Goal: Task Accomplishment & Management: Complete application form

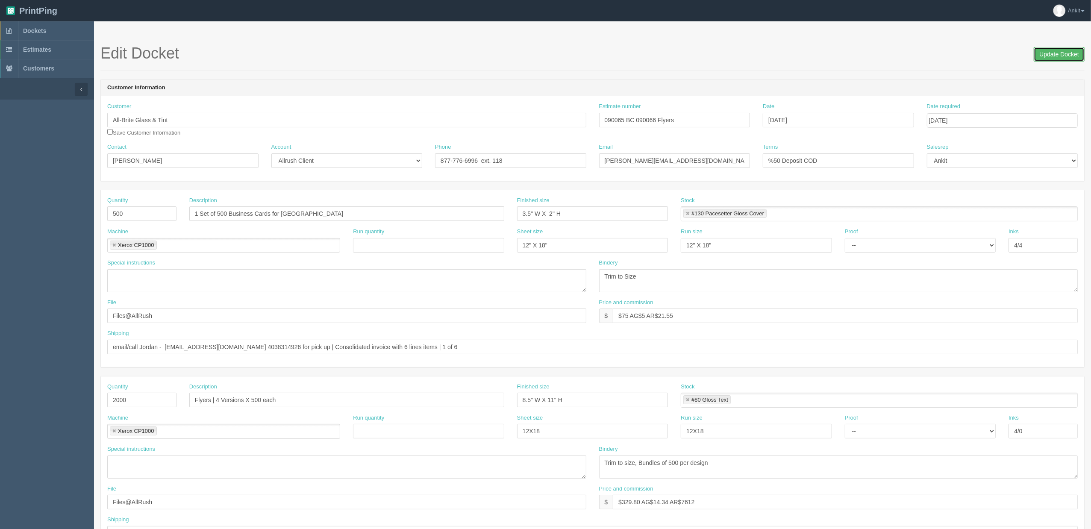
click at [1047, 55] on input "Update Docket" at bounding box center [1058, 54] width 51 height 15
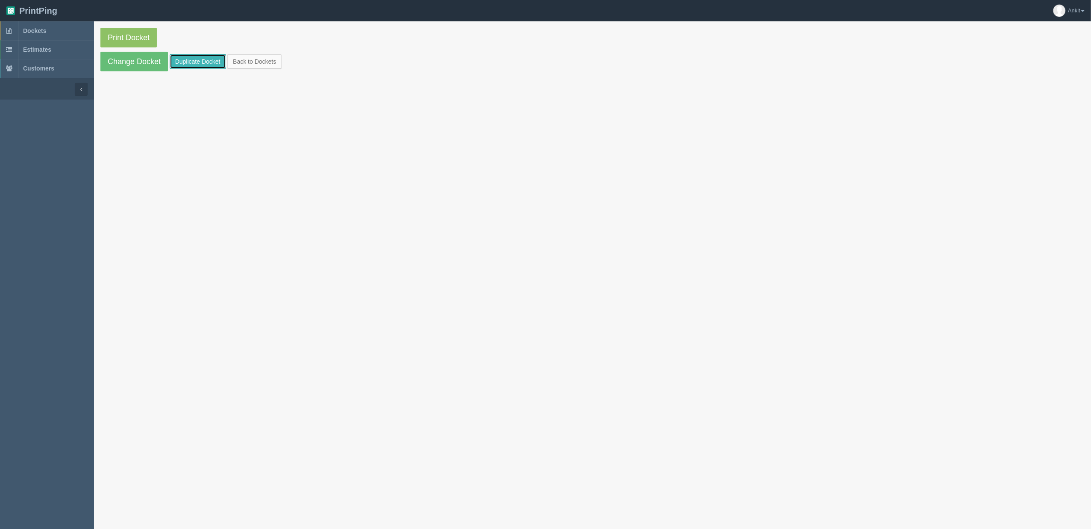
click at [197, 64] on link "Duplicate Docket" at bounding box center [198, 61] width 56 height 15
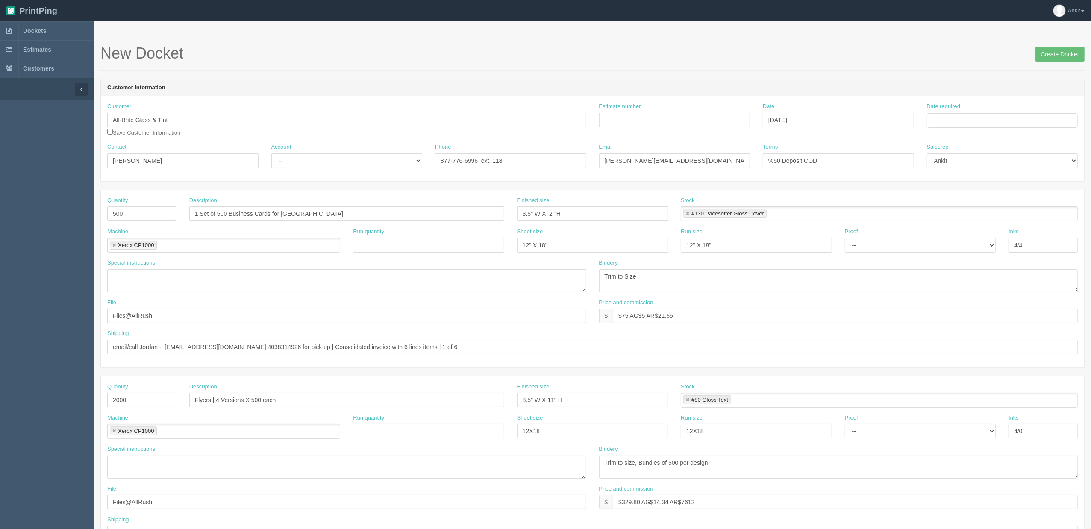
scroll to position [114, 0]
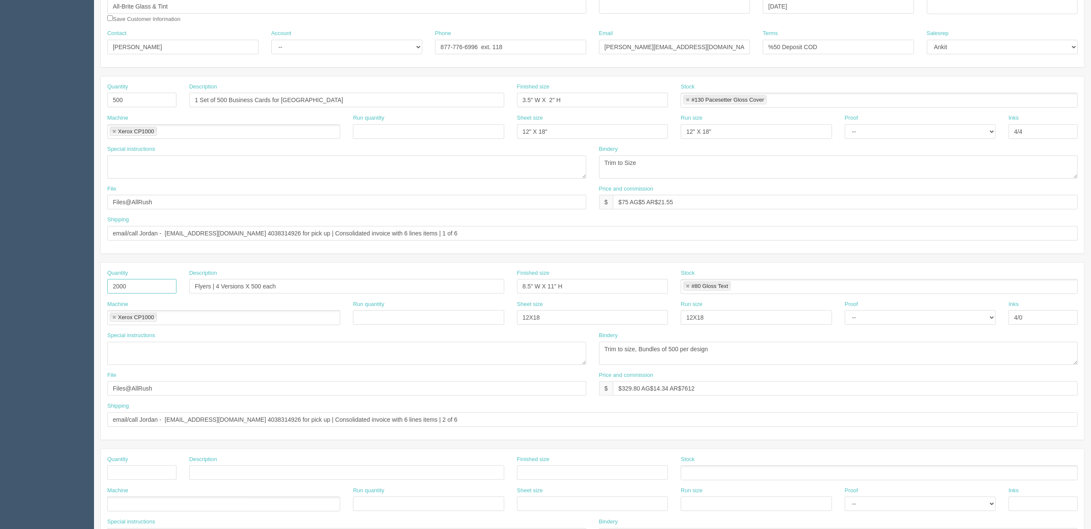
drag, startPoint x: 149, startPoint y: 290, endPoint x: 112, endPoint y: 285, distance: 37.4
click at [112, 285] on input "2000" at bounding box center [141, 286] width 69 height 15
click at [845, 312] on select "-- Email Hard Copy" at bounding box center [920, 317] width 151 height 15
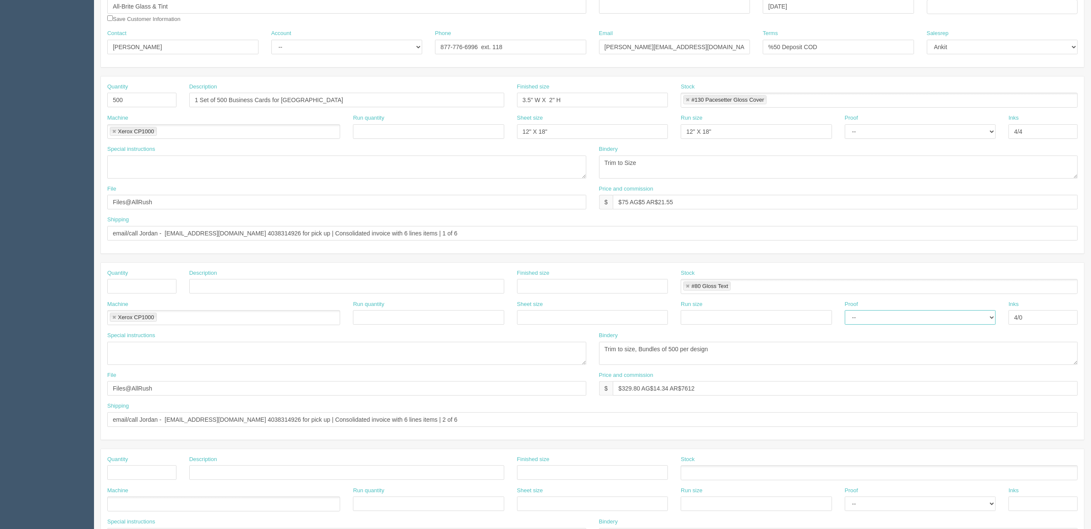
click at [845, 312] on select "-- Email Hard Copy" at bounding box center [920, 317] width 151 height 15
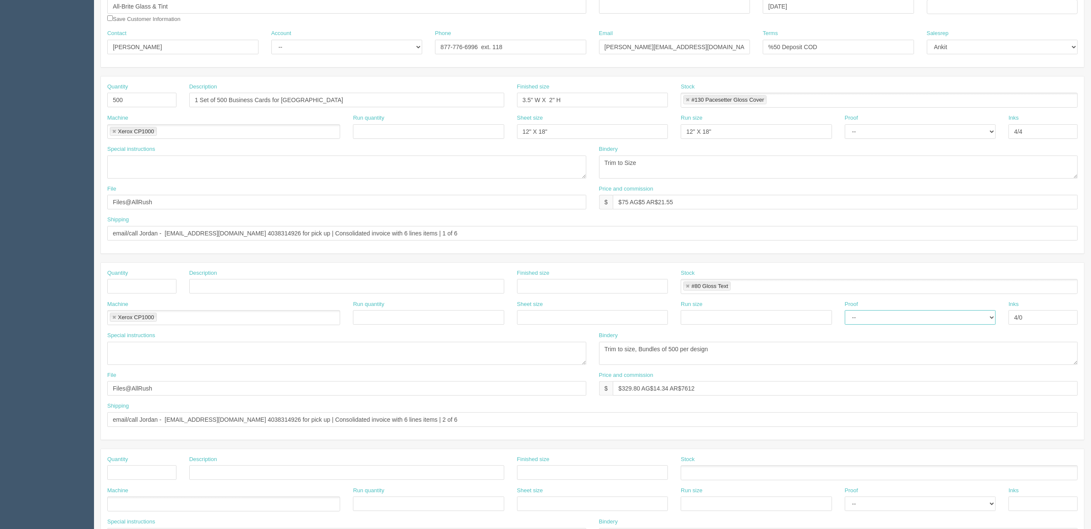
click at [845, 312] on select "-- Email Hard Copy" at bounding box center [920, 317] width 151 height 15
drag, startPoint x: 701, startPoint y: 392, endPoint x: 511, endPoint y: 389, distance: 190.1
click at [511, 389] on div "File Files@AllRush Price and commission $ $329.80 AG$14.34 AR$7612" at bounding box center [592, 386] width 983 height 31
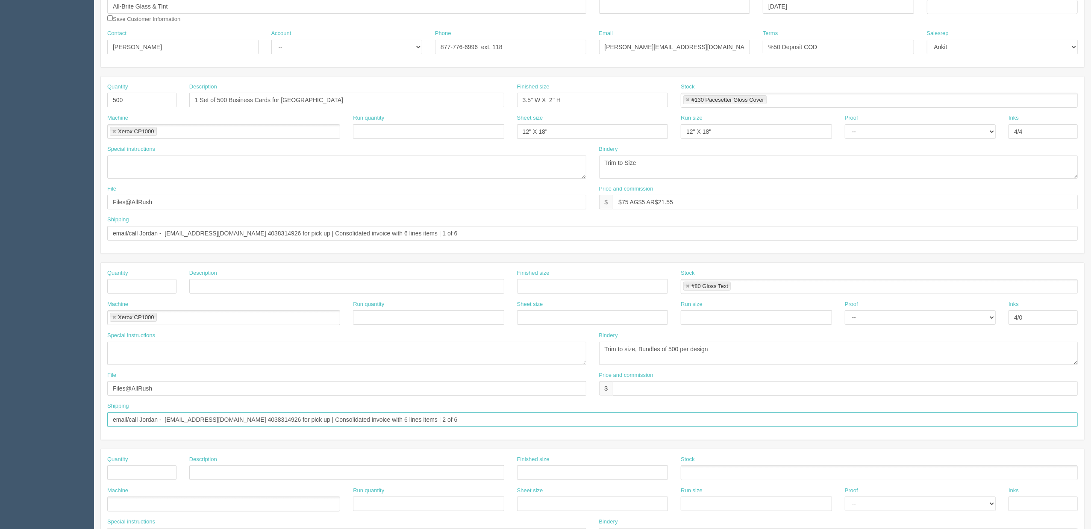
drag, startPoint x: 464, startPoint y: 419, endPoint x: 18, endPoint y: 417, distance: 446.0
click at [18, 417] on section "Dockets Estimates Customers" at bounding box center [545, 285] width 1091 height 754
drag, startPoint x: 151, startPoint y: 393, endPoint x: 83, endPoint y: 388, distance: 68.5
click at [83, 388] on section "Dockets Estimates Customers" at bounding box center [545, 285] width 1091 height 754
drag, startPoint x: 604, startPoint y: 349, endPoint x: 564, endPoint y: 349, distance: 39.7
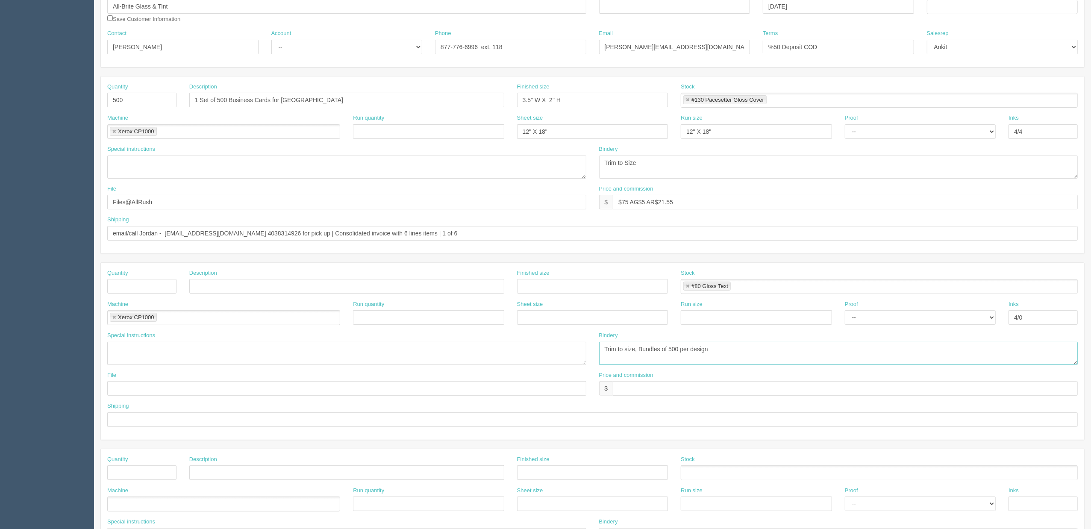
click at [564, 349] on div "Special instructions Bindery Trim to size, Bundles of 500 per design" at bounding box center [592, 351] width 983 height 40
click at [690, 286] on link at bounding box center [687, 287] width 5 height 6
click at [114, 320] on link at bounding box center [113, 318] width 5 height 6
drag, startPoint x: 1024, startPoint y: 316, endPoint x: 971, endPoint y: 316, distance: 53.0
click at [971, 316] on div "Machine Run quantity Sheet size Run size Proof -- Email Hard Copy Inks 4/0" at bounding box center [592, 315] width 983 height 31
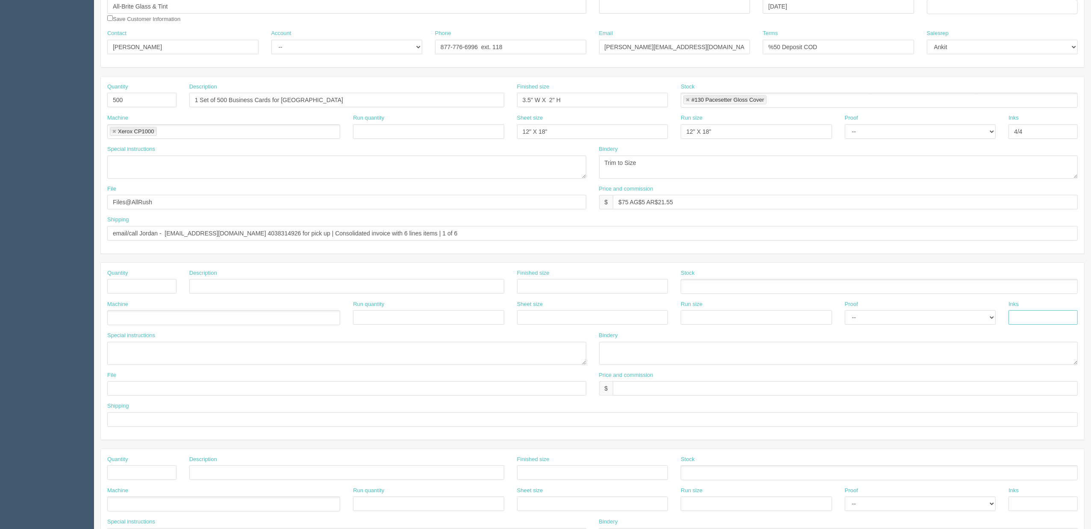
scroll to position [57, 0]
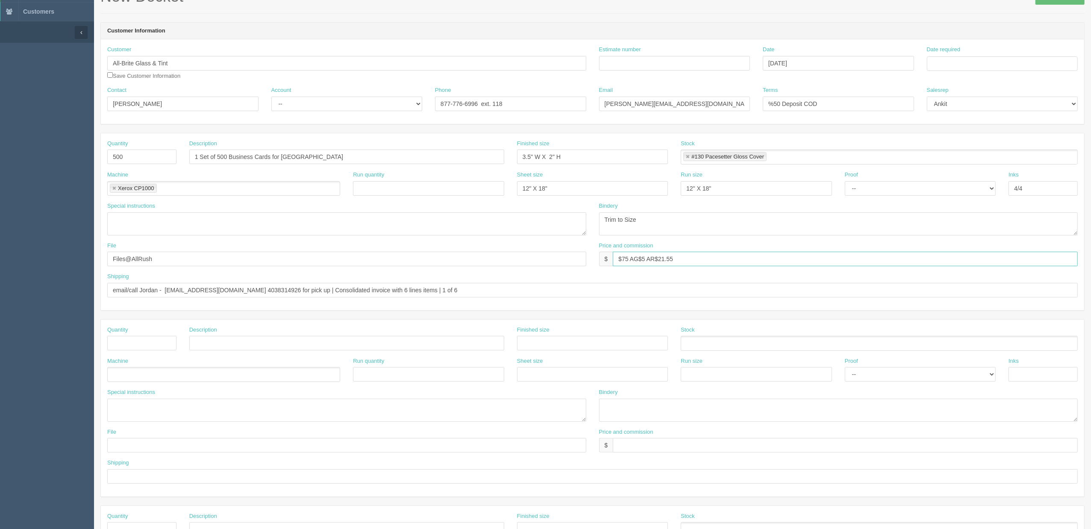
drag, startPoint x: 689, startPoint y: 257, endPoint x: 586, endPoint y: 258, distance: 103.4
click at [586, 258] on div "File Files@AllRush Price and commission $ $75 AG$5 AR$21.55" at bounding box center [592, 257] width 983 height 31
type input "$"
drag, startPoint x: 138, startPoint y: 153, endPoint x: 98, endPoint y: 153, distance: 40.6
click at [98, 153] on section "New Docket Create Docket Customer Information Customer All-Brite Glass & Tint S…" at bounding box center [592, 342] width 997 height 754
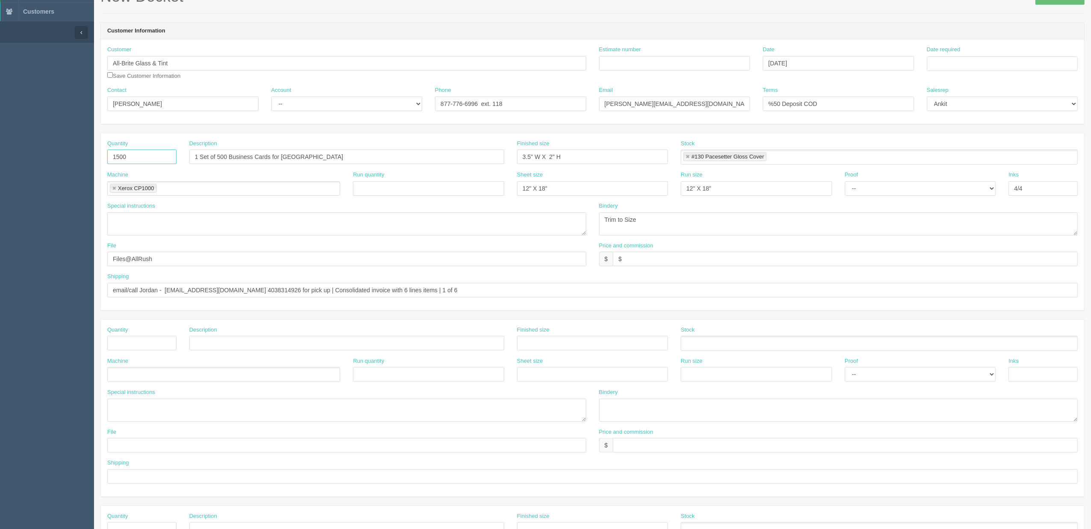
type input "1500"
click at [274, 154] on input "3 Sets of Business Cards / [PERSON_NAME] and" at bounding box center [346, 157] width 315 height 15
click at [363, 157] on input "3 Sets of Business Cards / 500 each for [PERSON_NAME] and" at bounding box center [346, 157] width 315 height 15
paste input "[PERSON_NAME]"
click at [266, 154] on input "3 Sets of Business Cards / 500 each for [PERSON_NAME] and [PERSON_NAME]" at bounding box center [346, 157] width 315 height 15
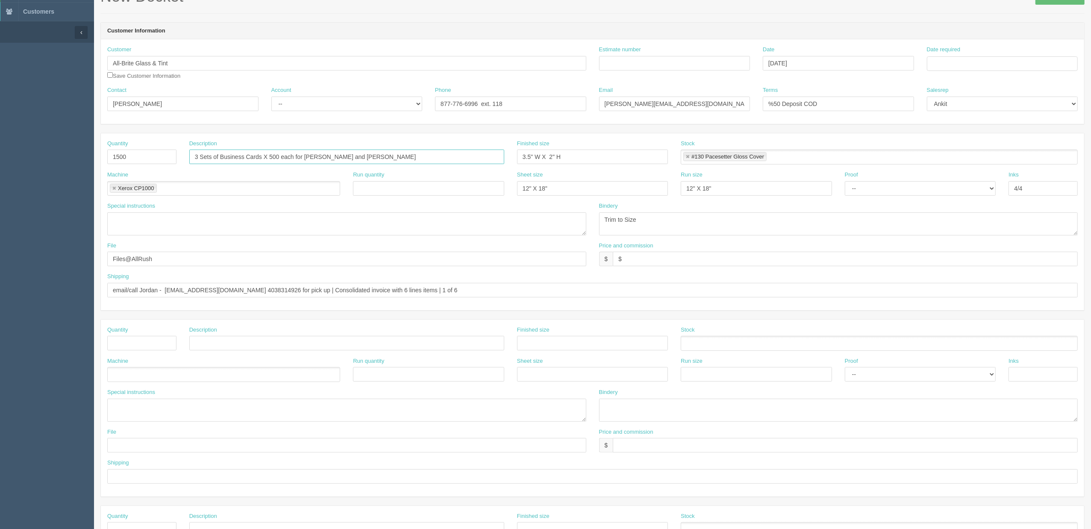
drag, startPoint x: 319, startPoint y: 155, endPoint x: 337, endPoint y: 162, distance: 20.0
click at [319, 156] on input "3 Sets of Business Cards X 500 each for [PERSON_NAME] and [PERSON_NAME]" at bounding box center [346, 157] width 315 height 15
click at [397, 158] on input "3 Sets of Business Cards X 500 each for [PERSON_NAME], [PERSON_NAME] and [PERSO…" at bounding box center [346, 157] width 315 height 15
type input "3 Sets of Business Cards X 500 each for [PERSON_NAME], [PERSON_NAME] and [PERSO…"
drag, startPoint x: 463, startPoint y: 291, endPoint x: 106, endPoint y: 291, distance: 357.5
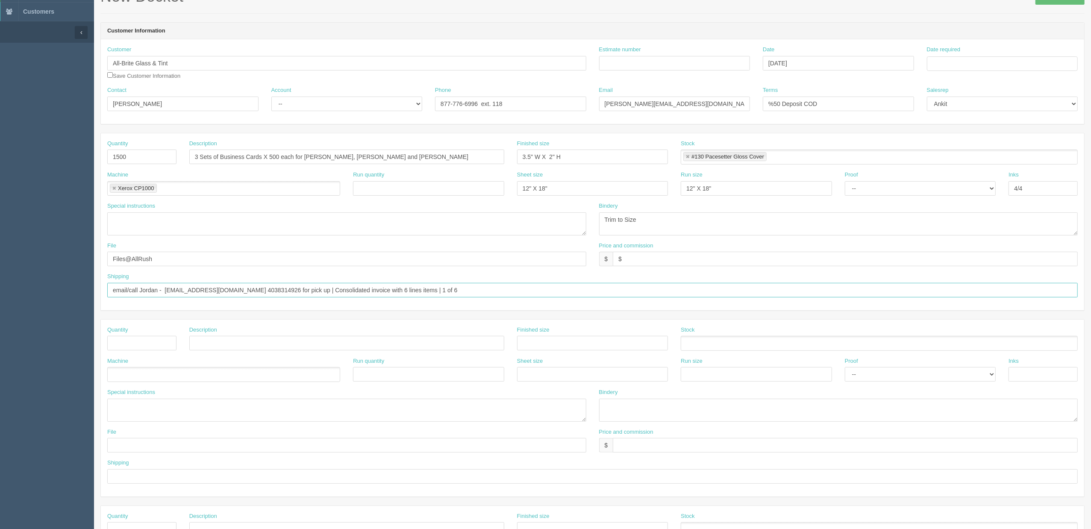
click at [106, 291] on div "Shipping email/call Jordan - [EMAIL_ADDRESS][DOMAIN_NAME] 4038314926 for pick u…" at bounding box center [592, 288] width 983 height 31
click at [138, 349] on input "text" at bounding box center [141, 343] width 69 height 15
type input "__________"
type input "R"
click at [366, 158] on input "3 Sets of Business Cards X 500 each for [PERSON_NAME], [PERSON_NAME] and [PERSO…" at bounding box center [346, 157] width 315 height 15
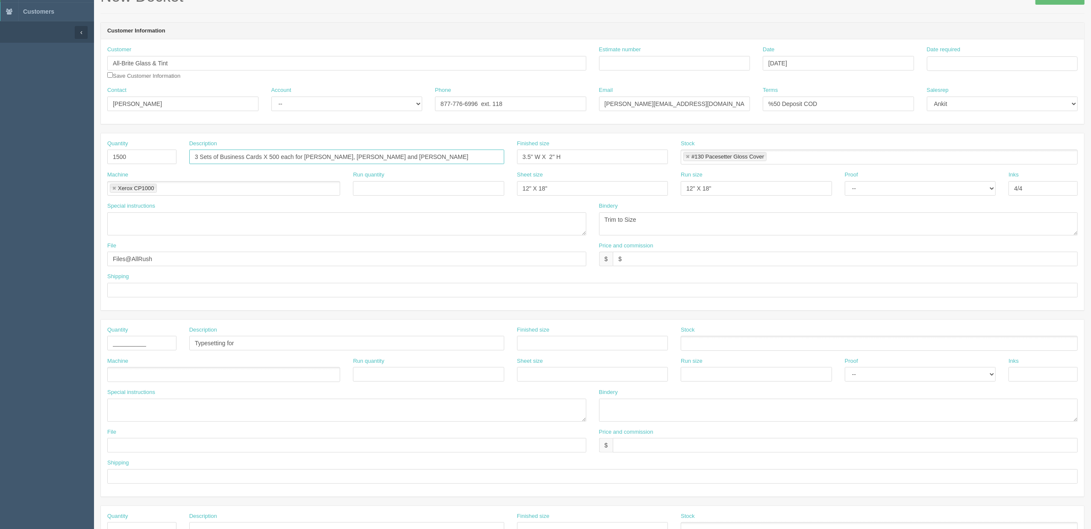
click at [366, 158] on input "3 Sets of Business Cards X 500 each for [PERSON_NAME], [PERSON_NAME] and [PERSO…" at bounding box center [346, 157] width 315 height 15
click at [287, 349] on input "Typesetting for" at bounding box center [346, 343] width 315 height 15
click at [226, 341] on input "Typesetting for the Emmett's Business Card" at bounding box center [346, 343] width 315 height 15
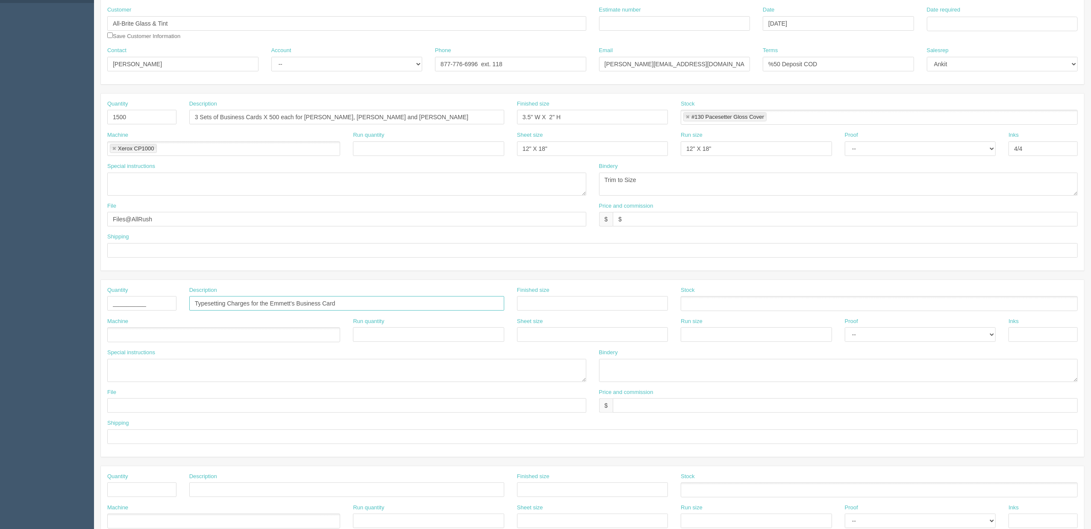
scroll to position [114, 0]
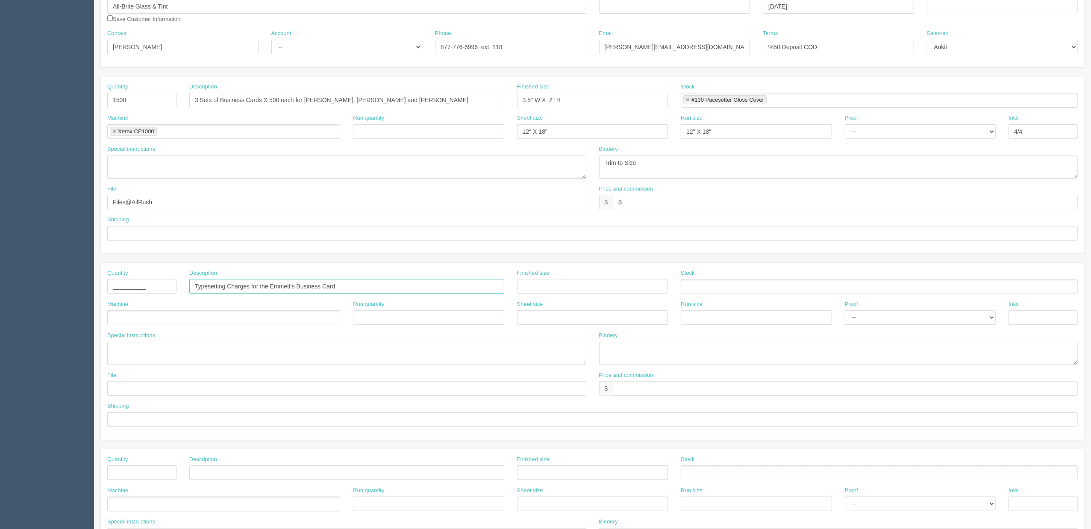
type input "Typesetting Charges for the Emmett's Business Card"
click at [156, 359] on textarea at bounding box center [346, 353] width 479 height 23
paste textarea "[PERSON_NAME], his direct phone number is [PHONE_NUMBER], and his email address…"
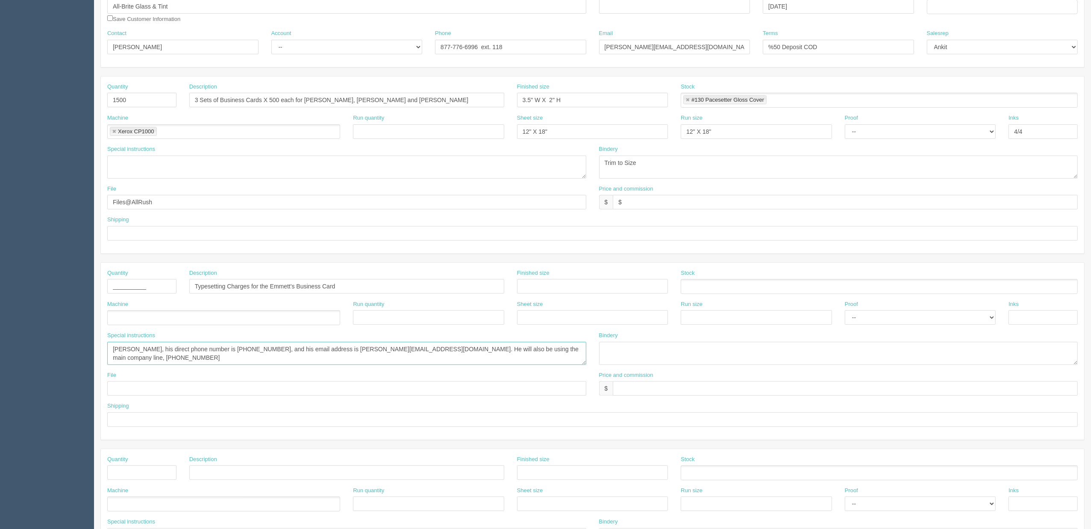
click at [233, 351] on textarea "[PERSON_NAME], his direct phone number is [PHONE_NUMBER], and his email address…" at bounding box center [346, 353] width 479 height 23
drag, startPoint x: 523, startPoint y: 350, endPoint x: 405, endPoint y: 349, distance: 117.9
click at [405, 349] on textarea "[PERSON_NAME], his direct phone number is [PHONE_NUMBER], and his email address…" at bounding box center [346, 353] width 479 height 23
drag, startPoint x: 571, startPoint y: 349, endPoint x: 403, endPoint y: 355, distance: 168.0
click at [403, 355] on textarea "[PERSON_NAME], his direct phone number is [PHONE_NUMBER], and his email address…" at bounding box center [346, 353] width 479 height 23
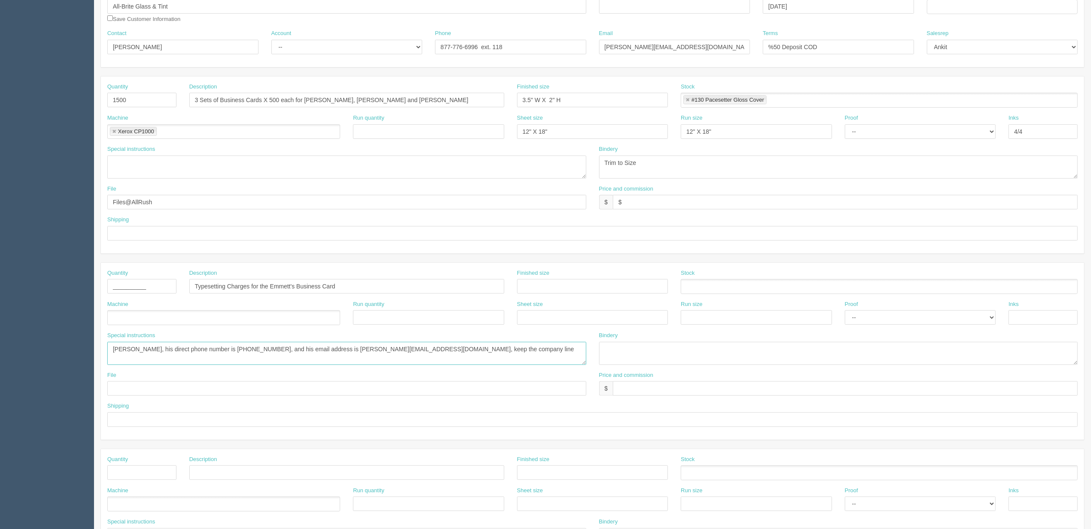
click at [470, 347] on textarea "[PERSON_NAME], his direct phone number is [PHONE_NUMBER], and his email address…" at bounding box center [346, 353] width 479 height 23
paste textarea "[PHONE_NUMBER]"
click at [113, 349] on textarea "[PERSON_NAME], his direct phone number is [PHONE_NUMBER], and his email address…" at bounding box center [346, 353] width 479 height 23
click at [516, 351] on textarea "[PERSON_NAME], his direct phone number is [PHONE_NUMBER], and his email address…" at bounding box center [346, 353] width 479 height 23
type textarea "[PERSON_NAME], his direct phone number is [PHONE_NUMBER], and his email address…"
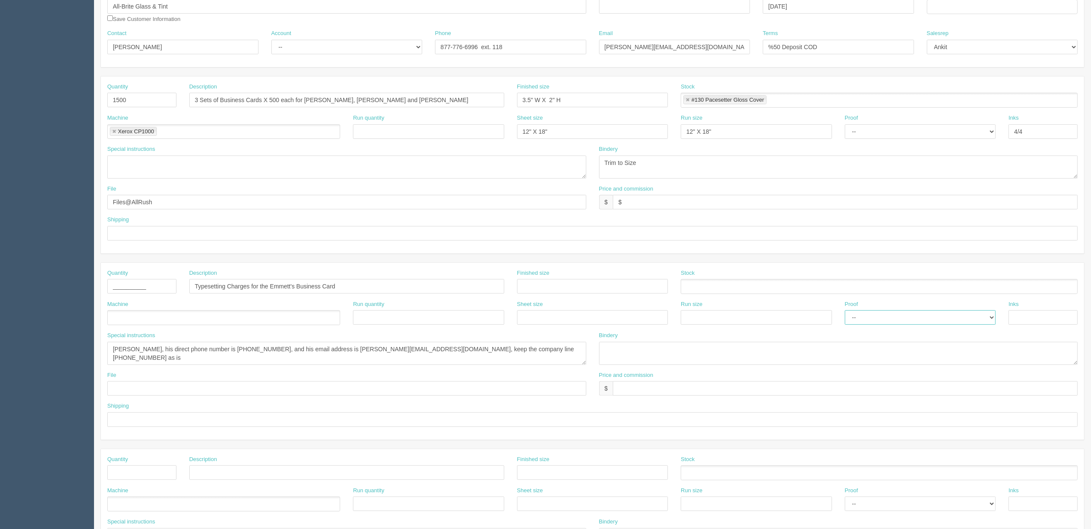
click at [888, 314] on select "-- Email Hard Copy" at bounding box center [920, 317] width 151 height 15
select select "Email"
click at [845, 312] on select "-- Email Hard Copy" at bounding box center [920, 317] width 151 height 15
click at [879, 135] on select "-- Email Hard Copy" at bounding box center [920, 131] width 151 height 15
select select "Hard Copy"
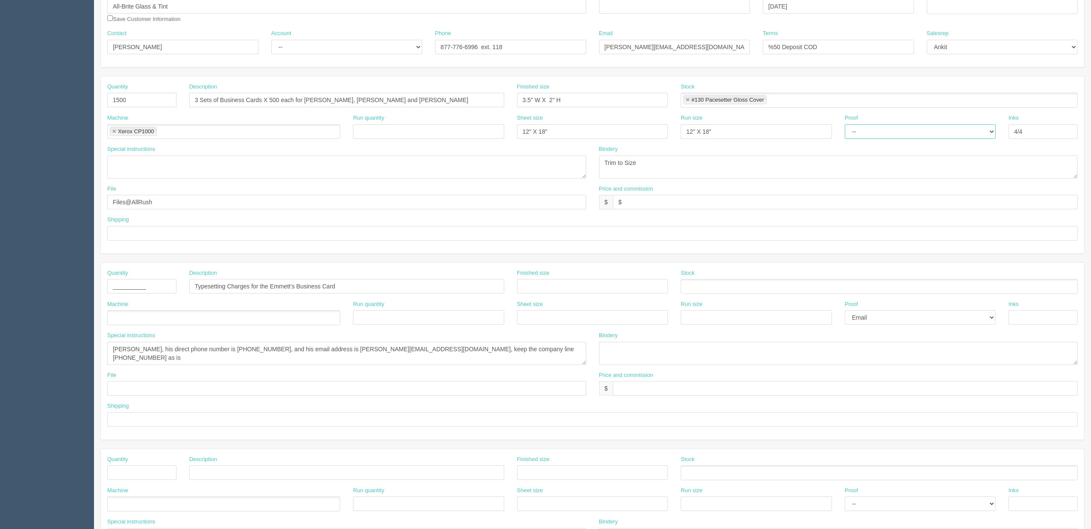
click at [845, 124] on select "-- Email Hard Copy" at bounding box center [920, 131] width 151 height 15
click at [886, 134] on select "-- Email Hard Copy" at bounding box center [920, 131] width 151 height 15
click at [845, 124] on select "-- Email Hard Copy" at bounding box center [920, 131] width 151 height 15
click at [657, 206] on input "$" at bounding box center [845, 202] width 465 height 15
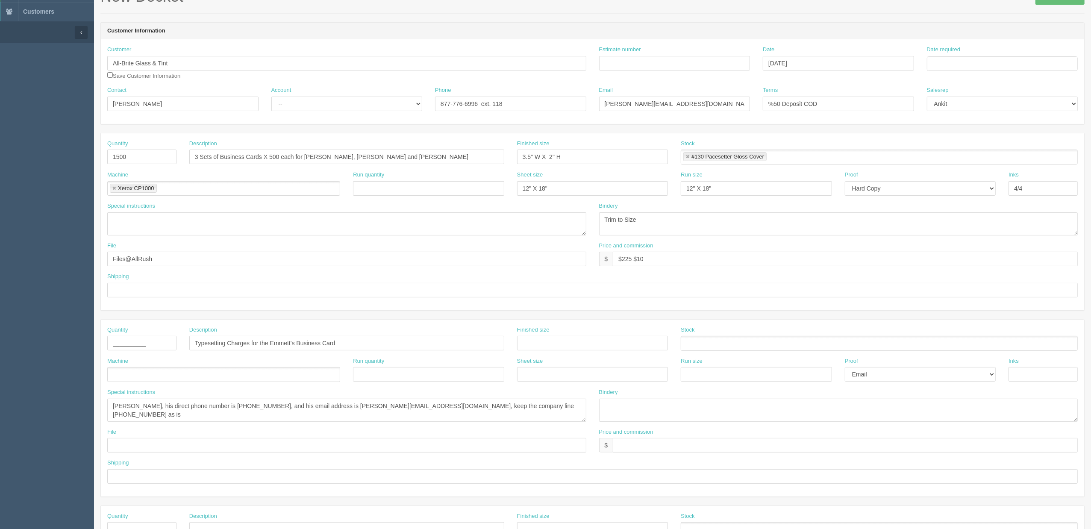
click at [667, 252] on div "Price and commission $ $225 $10" at bounding box center [838, 254] width 479 height 25
click at [668, 259] on input "$225 $10" at bounding box center [845, 259] width 465 height 15
type input "$225 AG$11.88 AR$142.40"
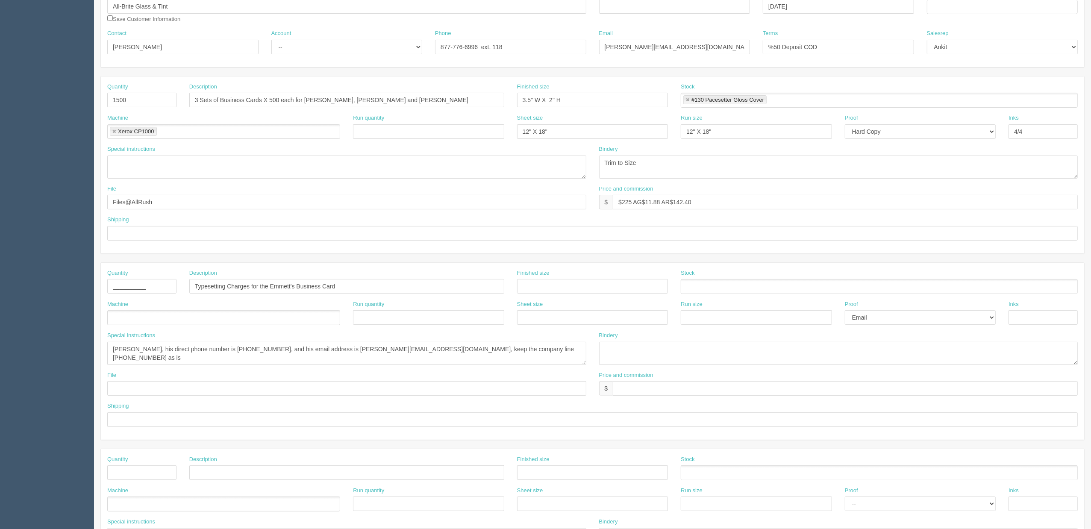
click at [153, 318] on ul at bounding box center [223, 317] width 233 height 15
type input "Design"
click at [176, 392] on input "text" at bounding box center [346, 388] width 479 height 15
click at [175, 398] on div "File" at bounding box center [347, 386] width 492 height 31
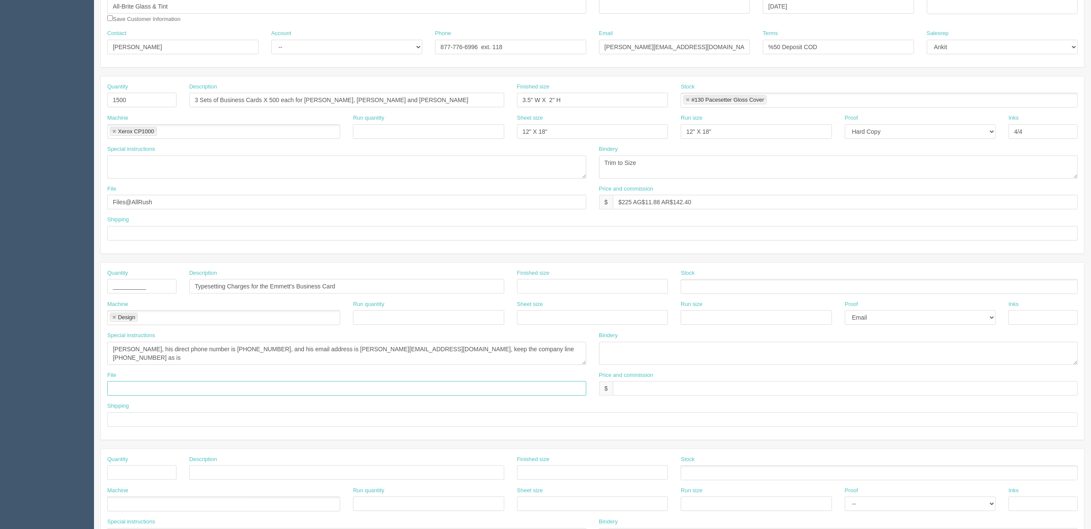
click at [175, 389] on input "text" at bounding box center [346, 388] width 479 height 15
paste input "Z:\A\All-Brite Glass & Tint\[DATE]\BC - 050225"
type input "Z:\A\All-Brite Glass & Tint\[DATE]\BC - 050225"
click at [146, 171] on textarea at bounding box center [346, 166] width 479 height 23
drag, startPoint x: 161, startPoint y: 206, endPoint x: 90, endPoint y: 206, distance: 71.8
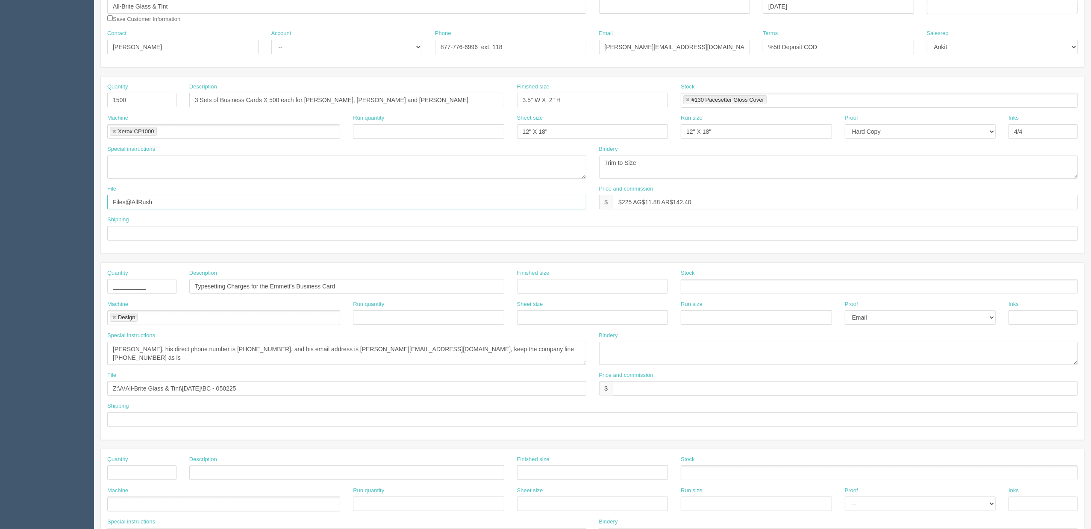
click at [90, 206] on section "Dockets Estimates Customers" at bounding box center [545, 285] width 1091 height 754
type input "new file"
click at [180, 425] on input "text" at bounding box center [592, 419] width 970 height 15
type input "c"
type input "N/A"
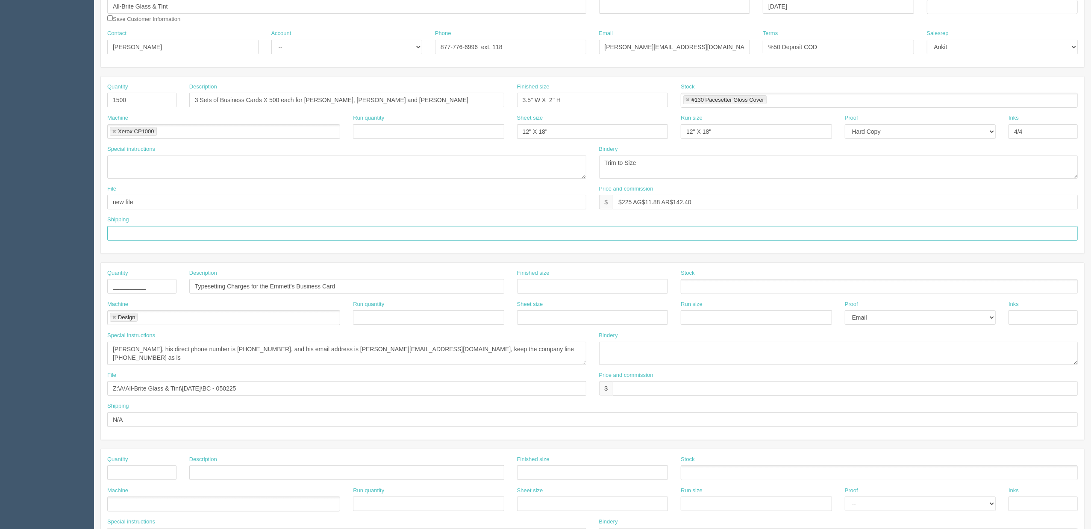
click at [168, 232] on input "text" at bounding box center [592, 233] width 970 height 15
click at [139, 231] on input "call/email for pick up" at bounding box center [592, 233] width 970 height 15
click at [208, 232] on input "call/email [PERSON_NAME] for pick up" at bounding box center [592, 233] width 970 height 15
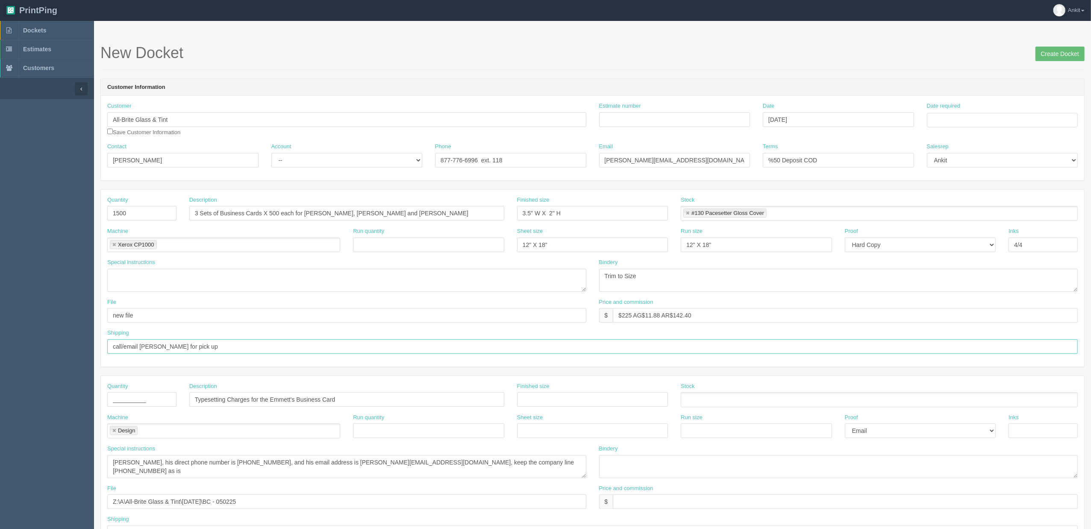
scroll to position [0, 0]
type input "call/email [PERSON_NAME] for pick up"
click at [311, 164] on select "-- Existing Client Allrush Client Rep Client" at bounding box center [346, 160] width 151 height 15
select select "Allrush Client"
click at [271, 153] on select "-- Existing Client Allrush Client Rep Client" at bounding box center [346, 160] width 151 height 15
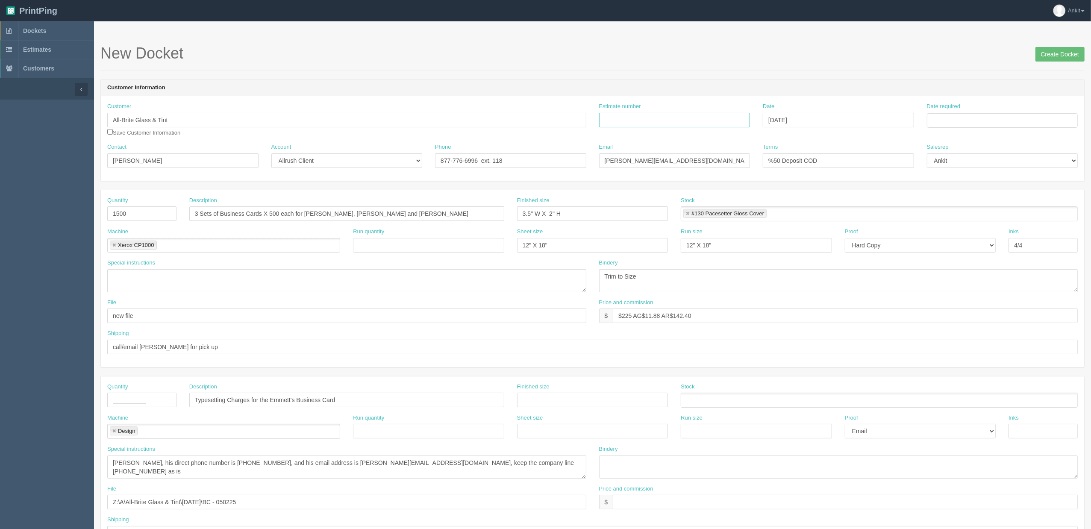
click at [620, 120] on input "Estimate number" at bounding box center [674, 120] width 151 height 15
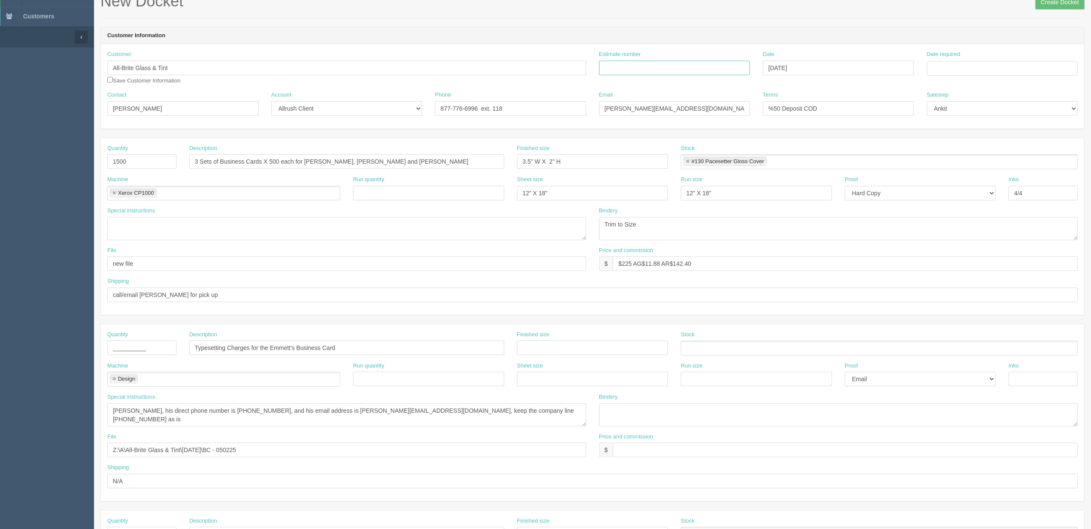
scroll to position [114, 0]
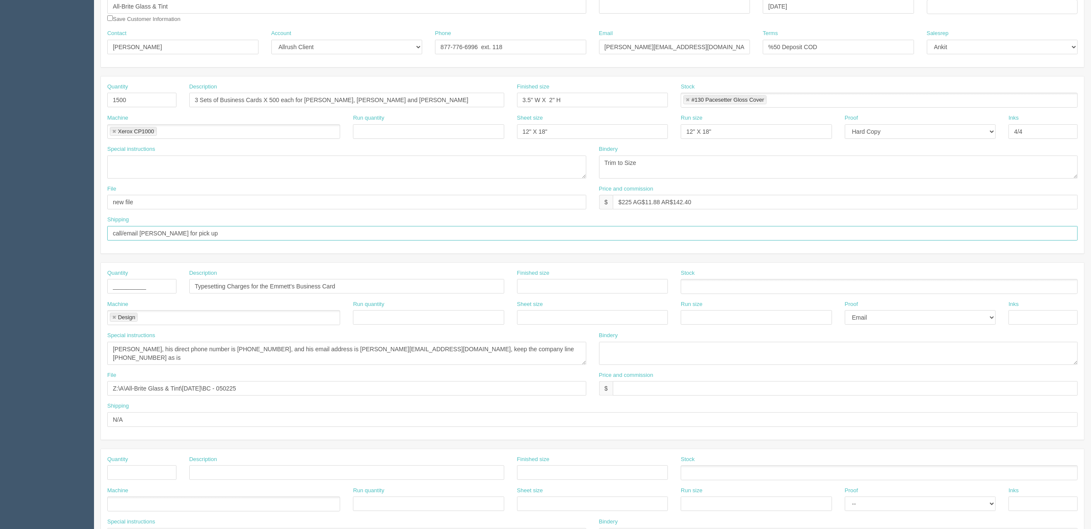
click at [202, 236] on input "call/email [PERSON_NAME] for pick up" at bounding box center [592, 233] width 970 height 15
paste input "[PHONE_NUMBER] [EMAIL_ADDRESS][DOMAIN_NAME]"
click at [189, 235] on input "call/email [PERSON_NAME] for pick up [PHONE_NUMBER] [EMAIL_ADDRESS][DOMAIN_NAME]" at bounding box center [592, 233] width 970 height 15
click at [232, 232] on input "call/email [PERSON_NAME] for pick up | [PHONE_NUMBER] [EMAIL_ADDRESS][DOMAIN_NA…" at bounding box center [592, 233] width 970 height 15
click at [326, 236] on input "call/email [PERSON_NAME] for pick up | [PHONE_NUMBER] | [EMAIL_ADDRESS][DOMAIN_…" at bounding box center [592, 233] width 970 height 15
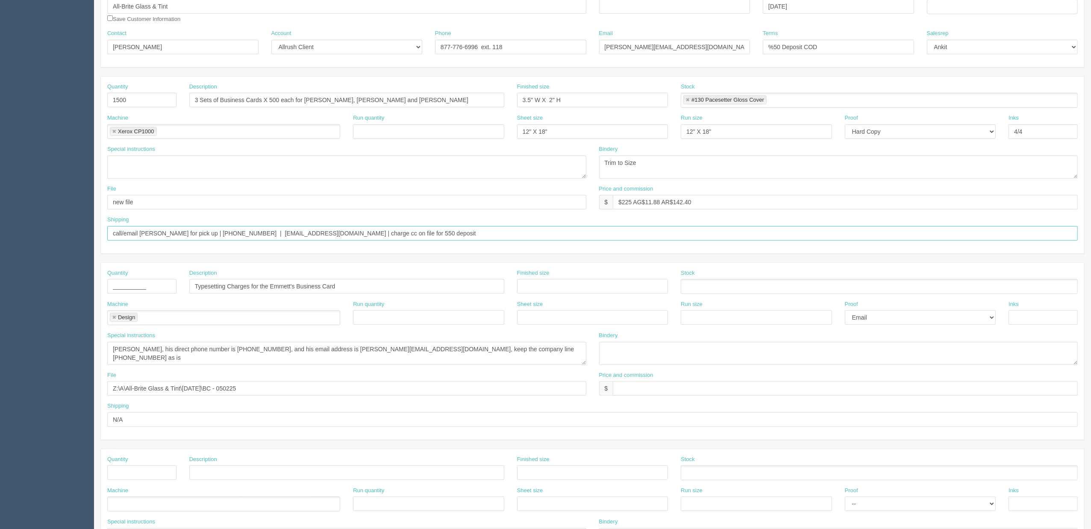
click at [362, 235] on input "call/email [PERSON_NAME] for pick up | [PHONE_NUMBER] | [EMAIL_ADDRESS][DOMAIN_…" at bounding box center [592, 233] width 970 height 15
type input "call/email [PERSON_NAME] for pick up | [PHONE_NUMBER] | [EMAIL_ADDRESS][DOMAIN_…"
click at [52, 367] on aside "Dockets Estimates Customers" at bounding box center [47, 285] width 94 height 754
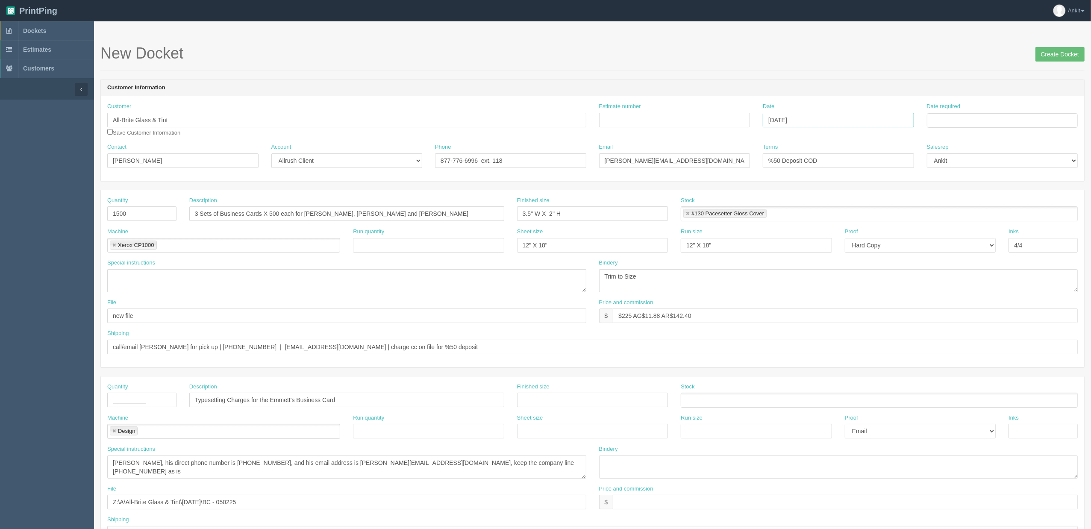
click at [839, 121] on input "[DATE]" at bounding box center [838, 120] width 151 height 15
click at [817, 190] on td "18" at bounding box center [817, 190] width 11 height 12
type input "[DATE]"
click at [864, 88] on header "Customer Information" at bounding box center [592, 87] width 983 height 17
click at [911, 70] on div "New Docket Create Docket" at bounding box center [592, 58] width 984 height 26
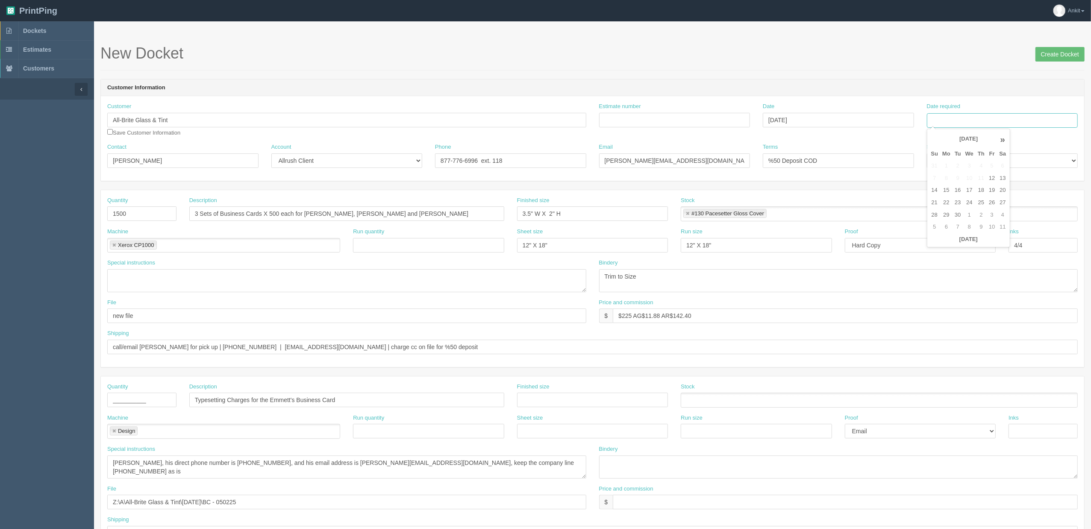
click at [962, 127] on input "Date required" at bounding box center [1002, 120] width 151 height 15
click at [966, 144] on th "[DATE]" at bounding box center [968, 139] width 57 height 17
click at [944, 263] on span "Sep" at bounding box center [942, 261] width 20 height 23
click at [949, 202] on td "22" at bounding box center [946, 203] width 12 height 12
type input "[DATE]"
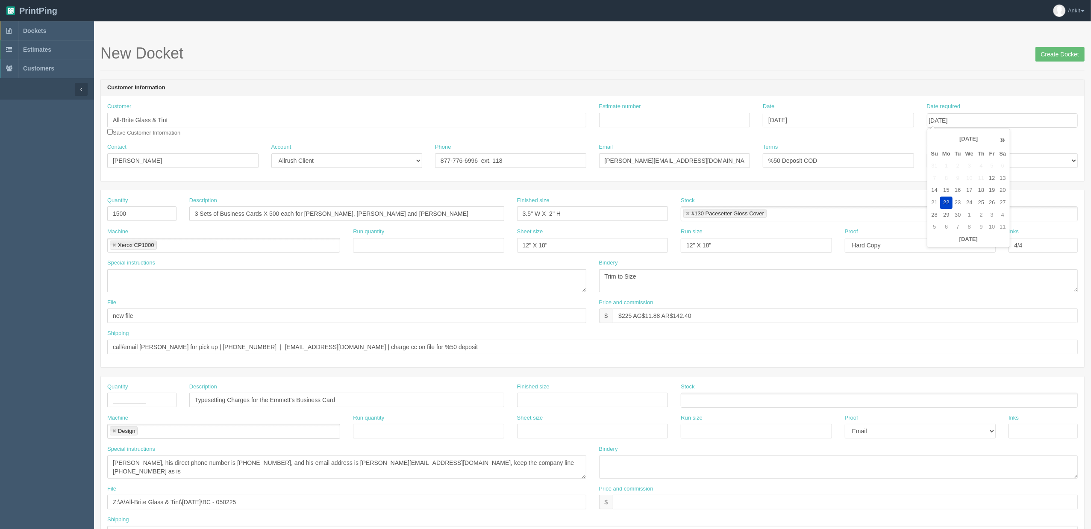
click at [886, 97] on div "Customer All-Brite Glass & Tint Save Customer Information Estimate number Date …" at bounding box center [592, 138] width 983 height 85
click at [657, 122] on input "Estimate number" at bounding box center [674, 120] width 151 height 15
click at [689, 126] on input "Estimate number" at bounding box center [674, 120] width 151 height 15
type input "090065"
click at [707, 95] on header "Customer Information" at bounding box center [592, 87] width 983 height 17
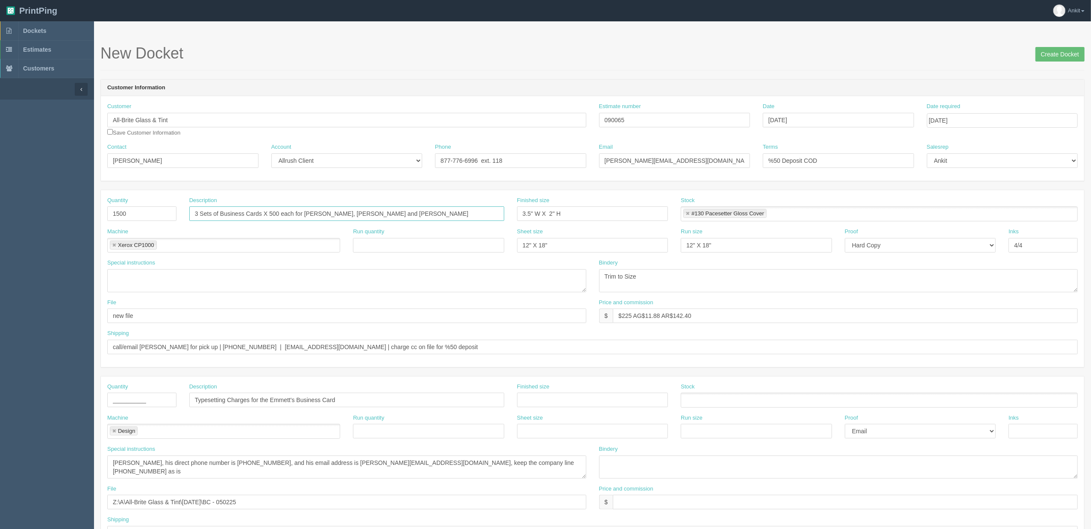
click at [328, 213] on input "3 Sets of Business Cards X 500 each for [PERSON_NAME], [PERSON_NAME] and [PERSO…" at bounding box center [346, 213] width 315 height 15
type input "3 Sets of Business Cards X 500 each for [PERSON_NAME], [PERSON_NAME] and [PERSO…"
click at [171, 281] on textarea at bounding box center [346, 280] width 479 height 23
click at [220, 281] on textarea "[PERSON_NAME]" at bounding box center [346, 280] width 479 height 23
paste textarea "Z:\A\All-Brite Glass & Tint\[DATE]\BC - 050225"
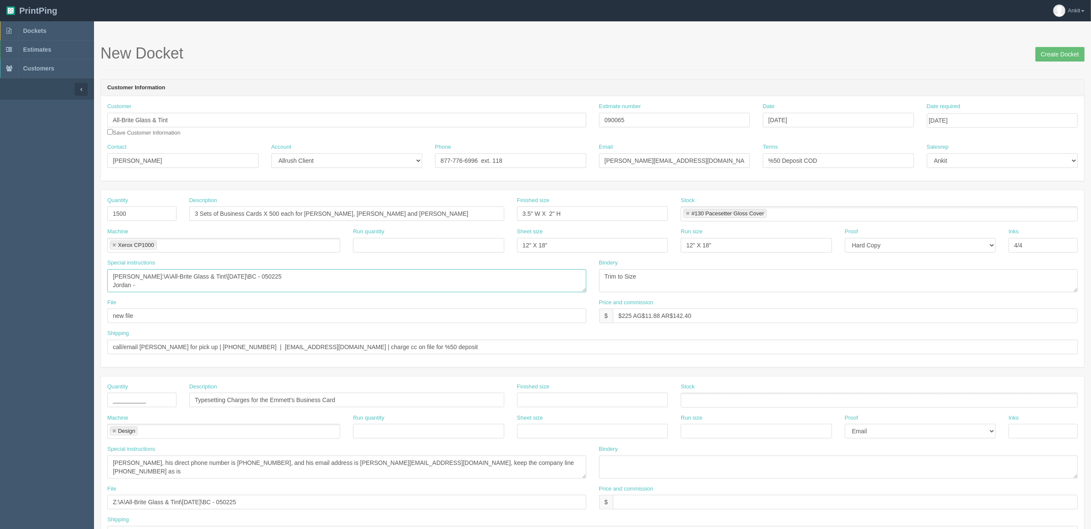
click at [214, 290] on textarea "[PERSON_NAME]:\A\All-Brite Glass & Tint\[DATE]\BC - 050225 Jordan -" at bounding box center [346, 280] width 479 height 23
paste textarea "Z:\A\All-Brite Glass & Tint\[DATE]\BC and Flyer - 031325"
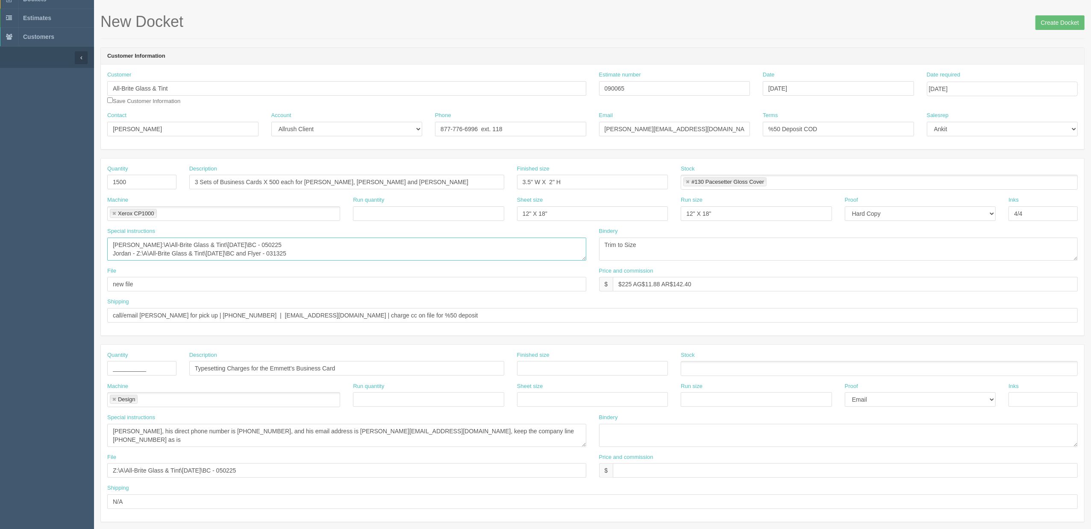
scroll to position [57, 0]
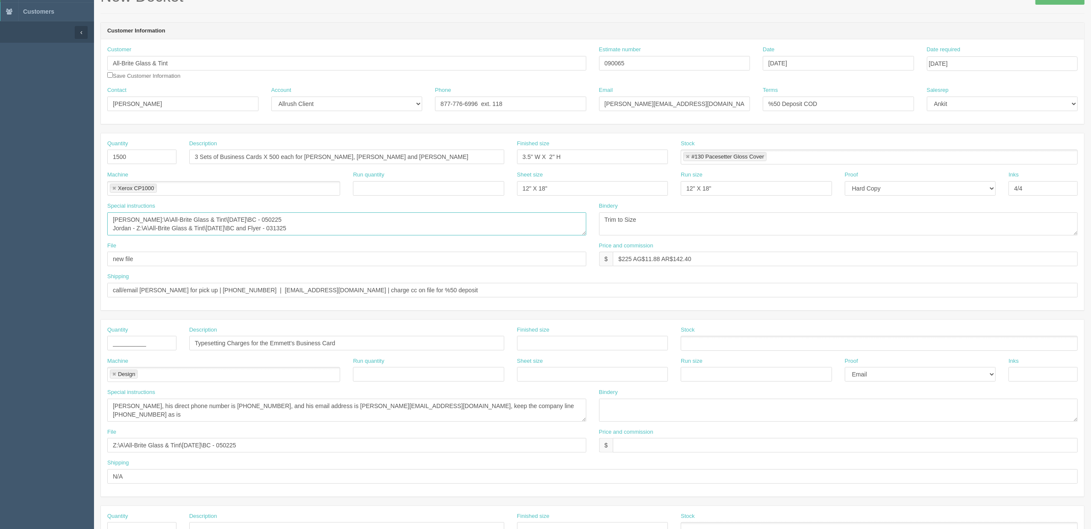
type textarea "[PERSON_NAME]:\A\All-Brite Glass & Tint\[DATE]\BC - 050225 Jordan - Z:\A\All-Br…"
drag, startPoint x: 137, startPoint y: 260, endPoint x: 110, endPoint y: 260, distance: 26.9
click at [110, 260] on input "new file" at bounding box center [346, 259] width 479 height 15
type input "client files for [PERSON_NAME] and [PERSON_NAME] | new file for [PERSON_NAME]"
drag, startPoint x: 110, startPoint y: 407, endPoint x: 221, endPoint y: 407, distance: 111.1
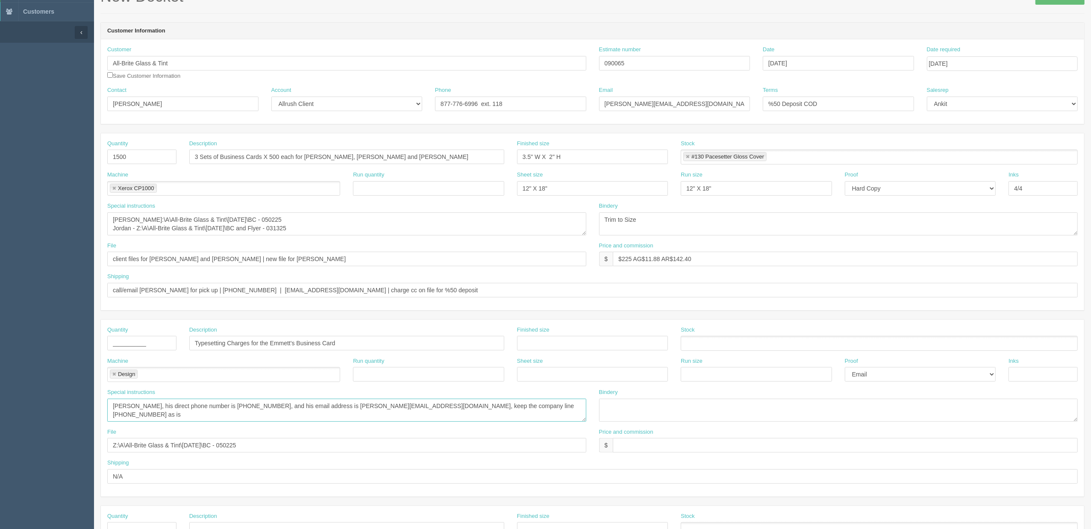
click at [111, 407] on textarea "[PERSON_NAME], his direct phone number is [PHONE_NUMBER], and his email address…" at bounding box center [346, 410] width 479 height 23
type textarea "**new Employee** [PERSON_NAME], his direct phone number is [PHONE_NUMBER], and …"
click at [861, 378] on select "-- Email Hard Copy" at bounding box center [920, 374] width 151 height 15
click at [845, 369] on select "-- Email Hard Copy" at bounding box center [920, 374] width 151 height 15
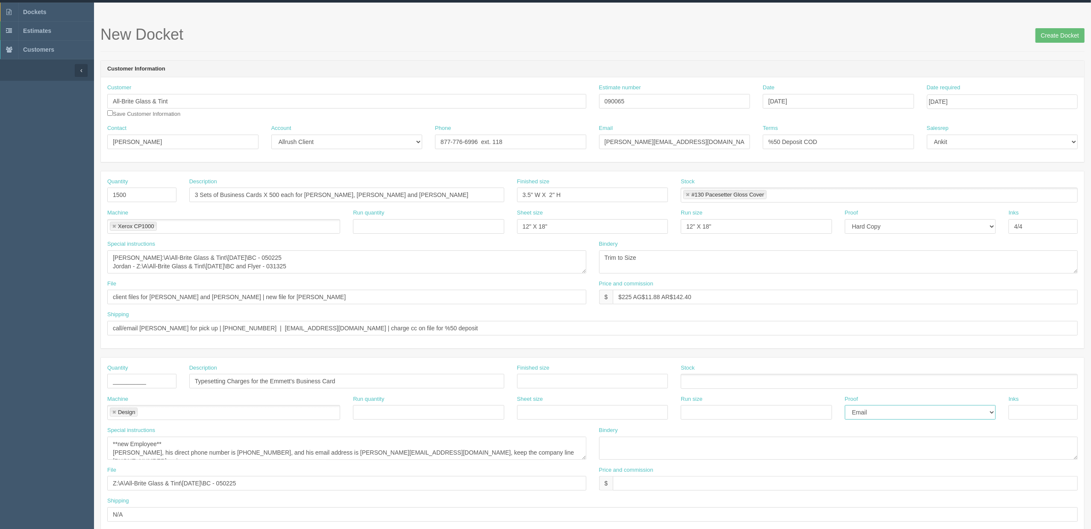
scroll to position [0, 0]
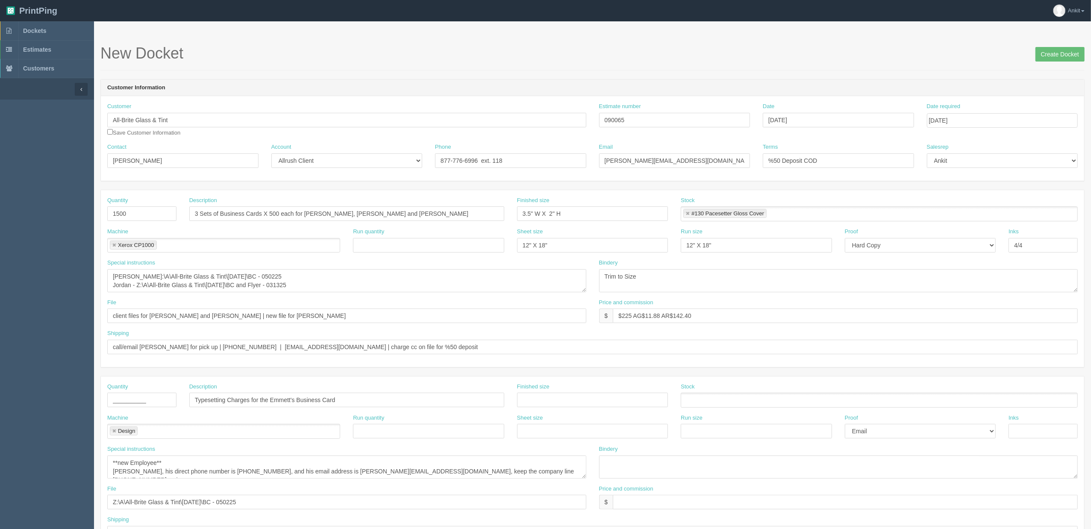
click at [113, 133] on div "Customer All-Brite Glass & Tint Save Customer Information" at bounding box center [346, 120] width 479 height 34
click at [110, 132] on input "checkbox" at bounding box center [110, 132] width 6 height 6
checkbox input "true"
click at [1060, 53] on input "Create Docket" at bounding box center [1059, 54] width 49 height 15
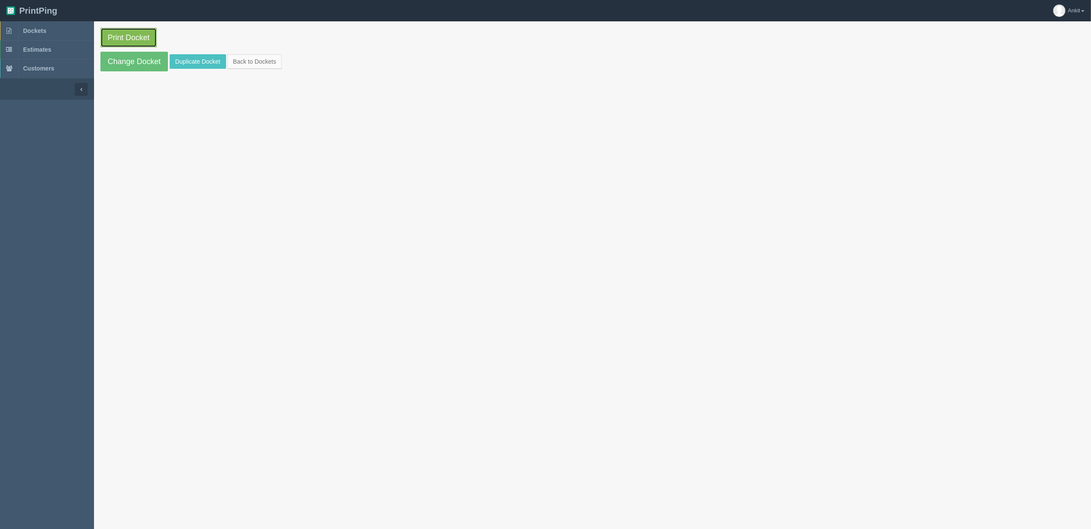
click at [151, 41] on link "Print Docket" at bounding box center [128, 38] width 56 height 20
